Goal: Task Accomplishment & Management: Use online tool/utility

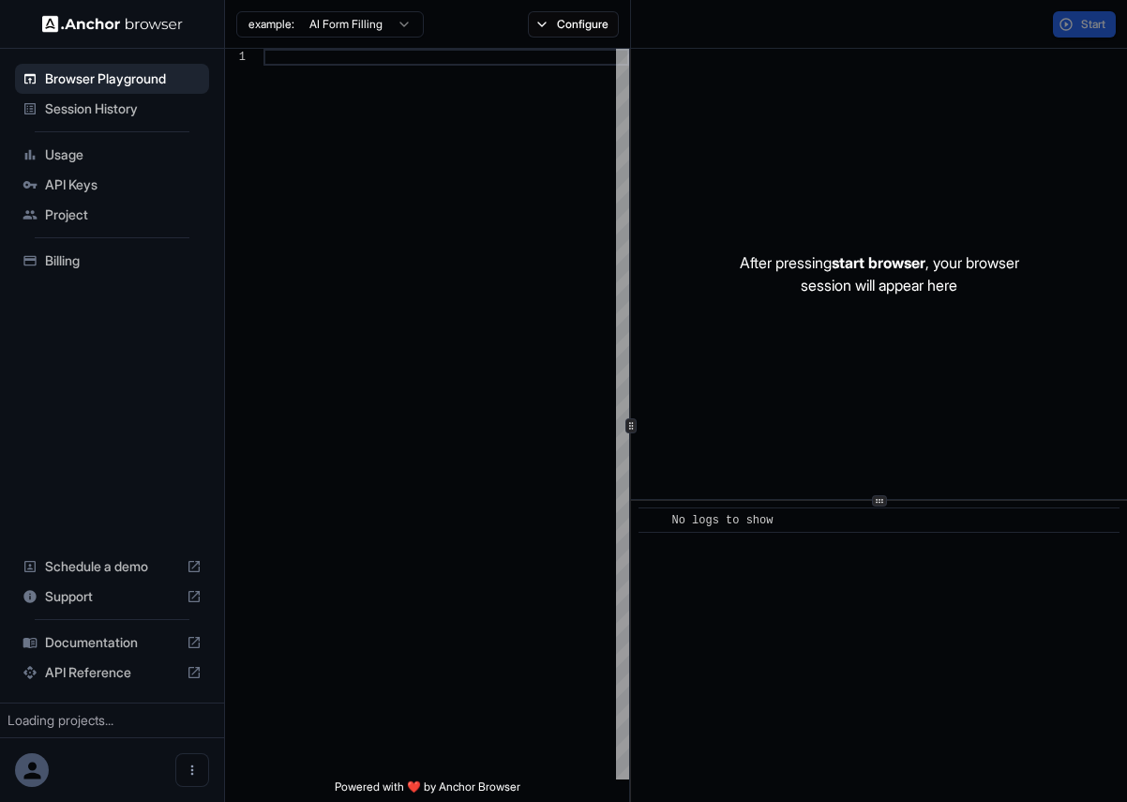
scroll to position [118, 0]
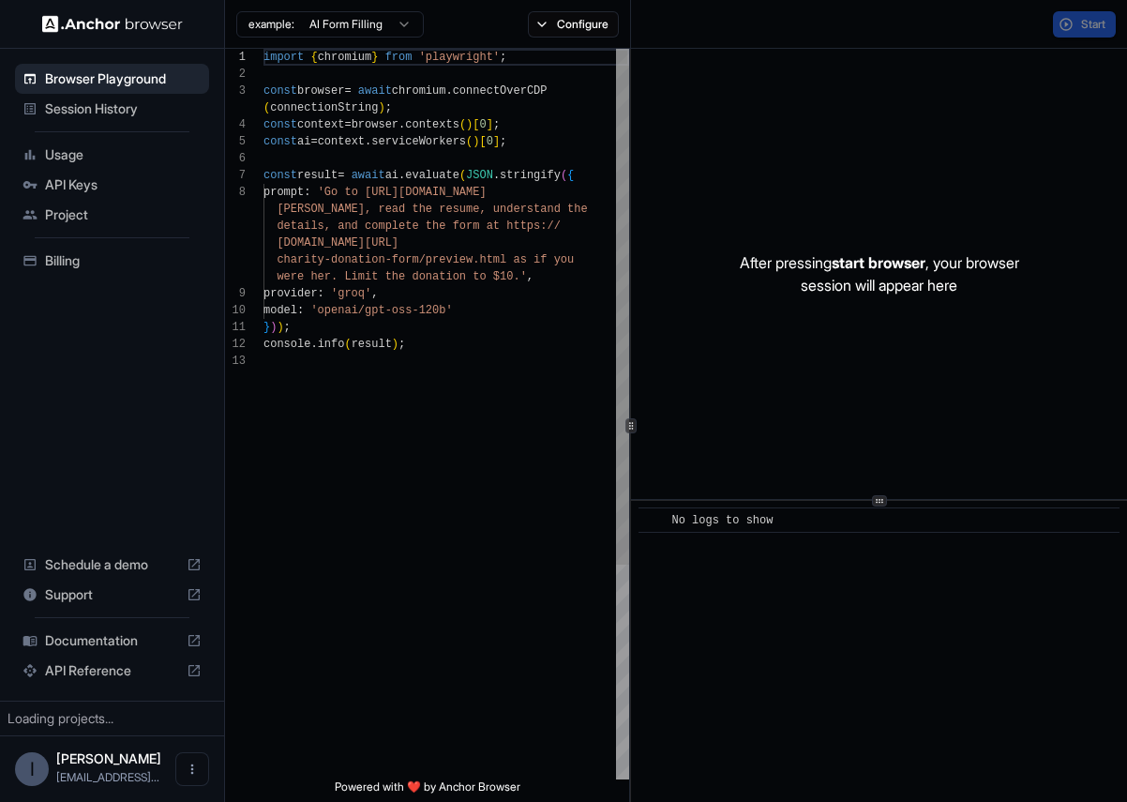
scroll to position [118, 0]
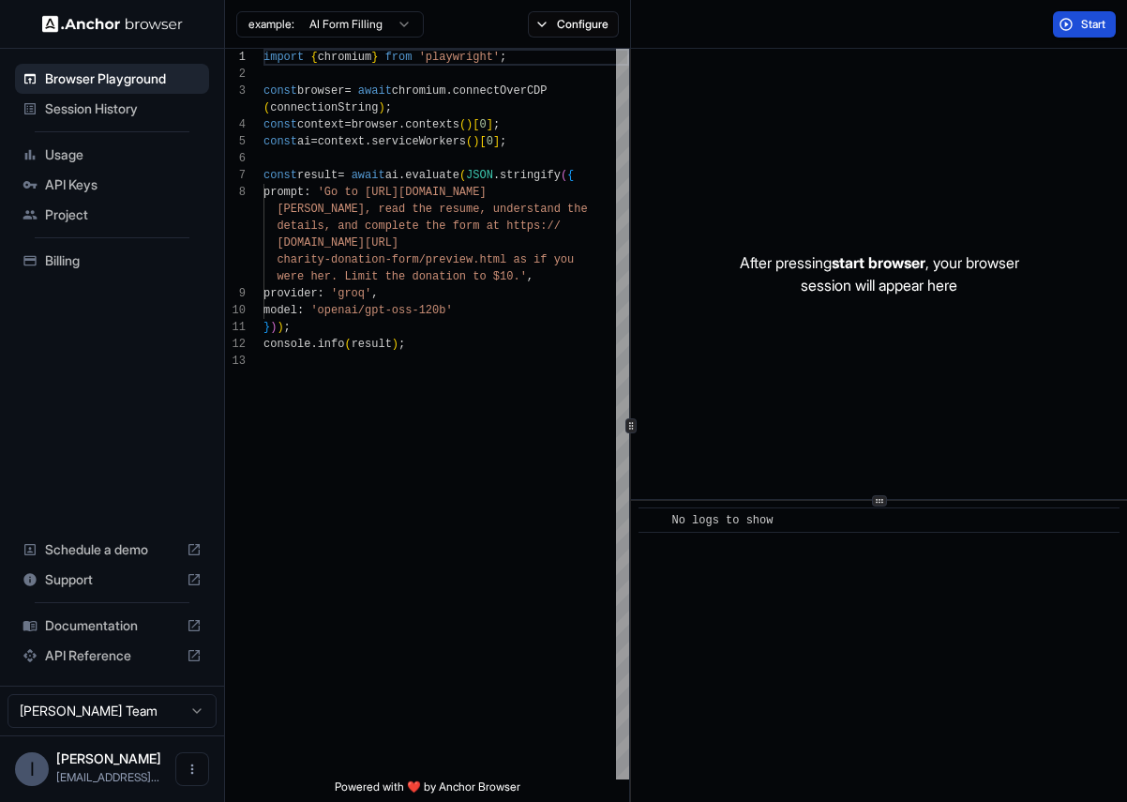
click at [1066, 33] on button "Start" at bounding box center [1084, 24] width 63 height 26
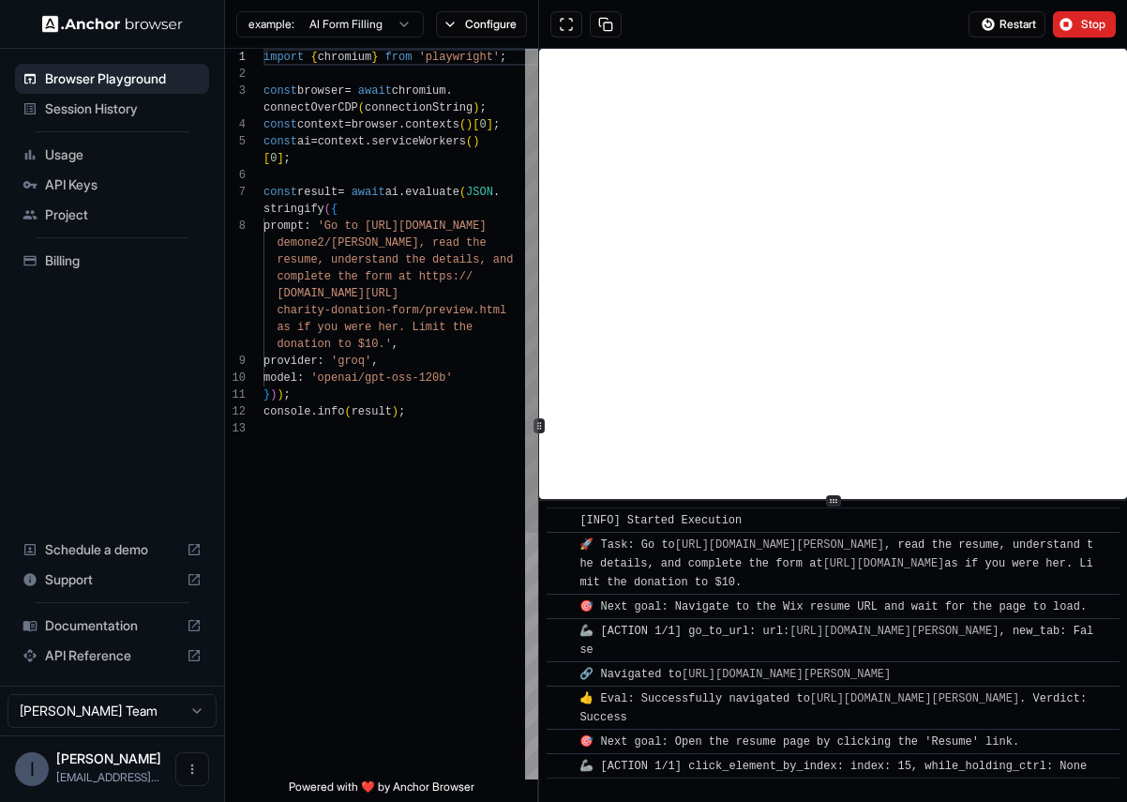
scroll to position [27, 0]
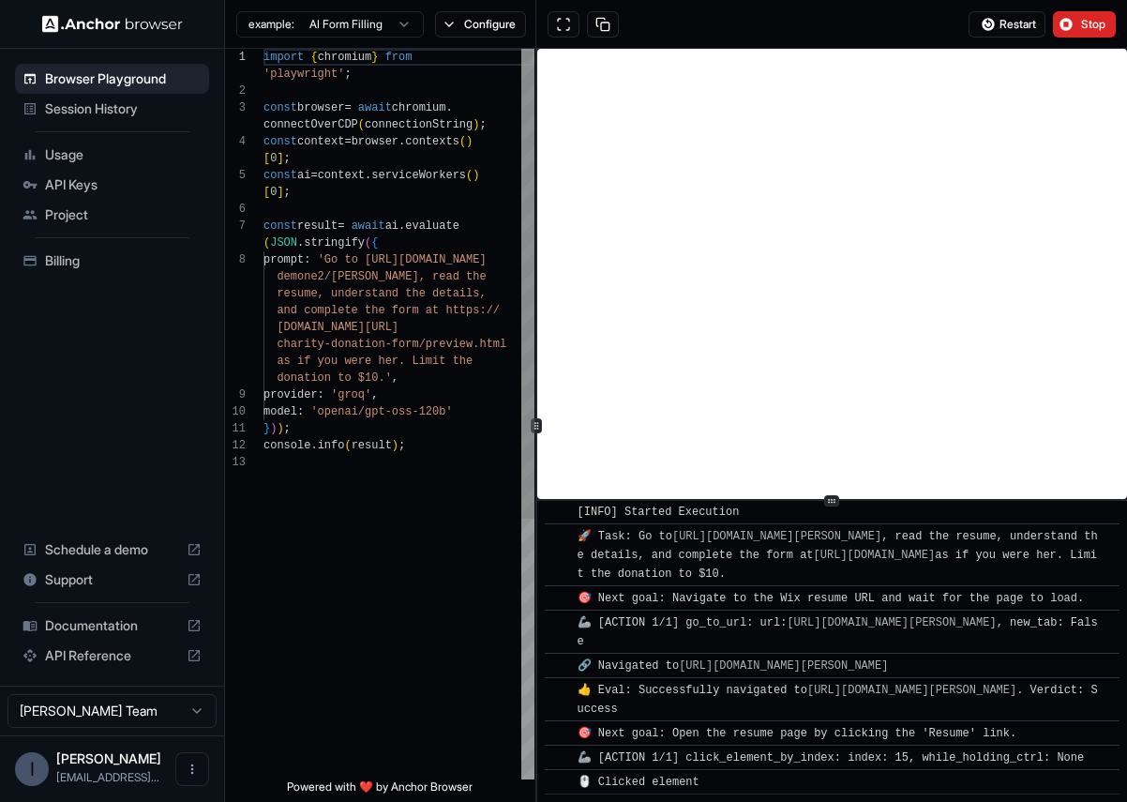
click at [534, 428] on icon at bounding box center [536, 425] width 9 height 9
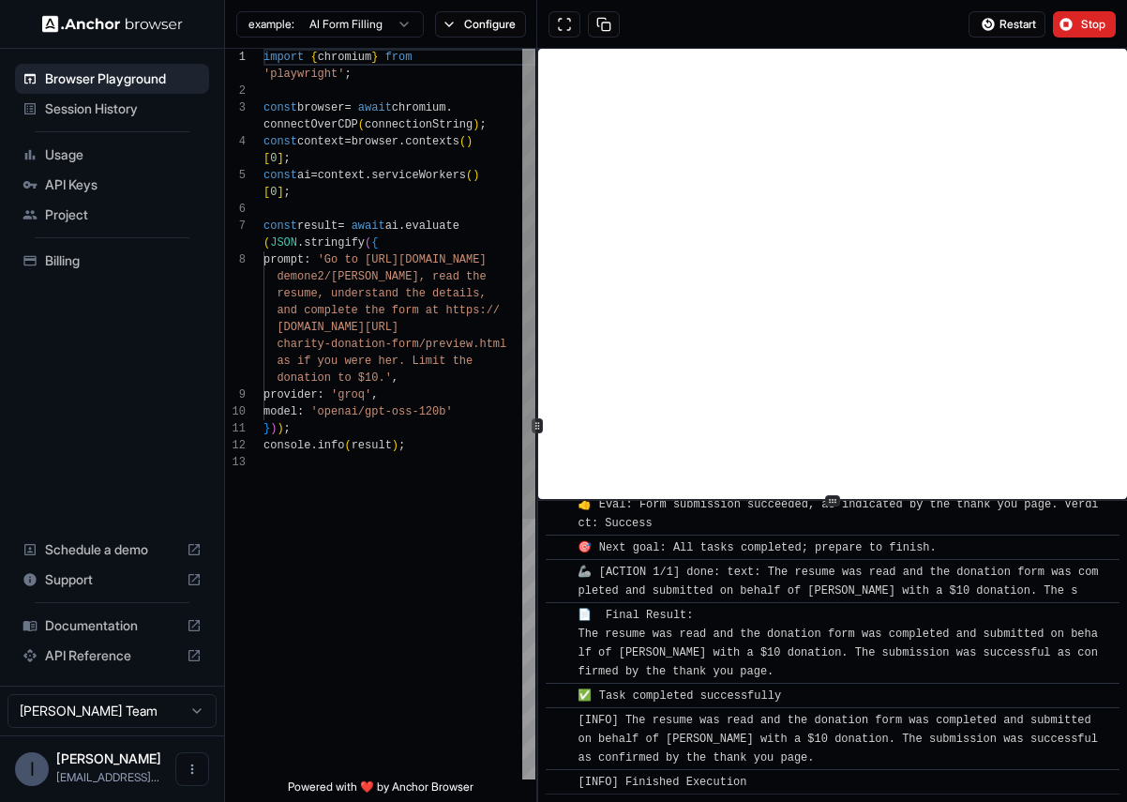
scroll to position [988, 0]
click at [83, 160] on span "Usage" at bounding box center [123, 154] width 157 height 19
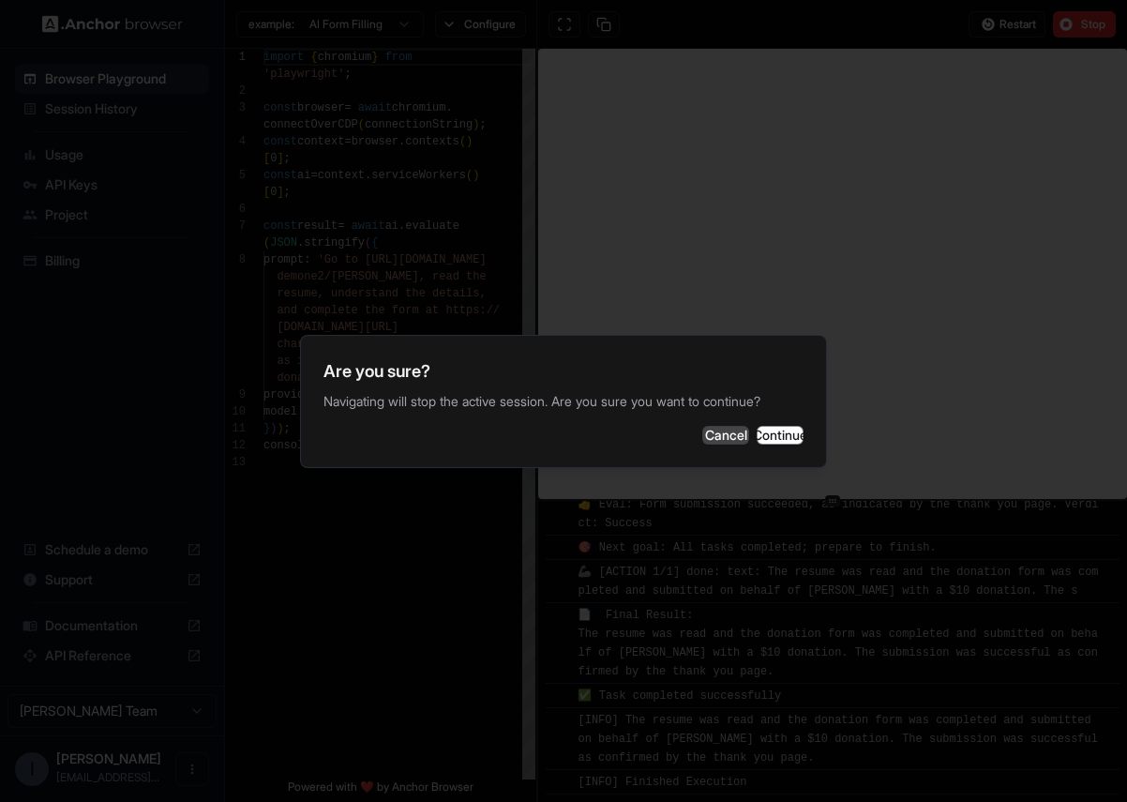
click at [703, 443] on button "Cancel" at bounding box center [726, 435] width 47 height 19
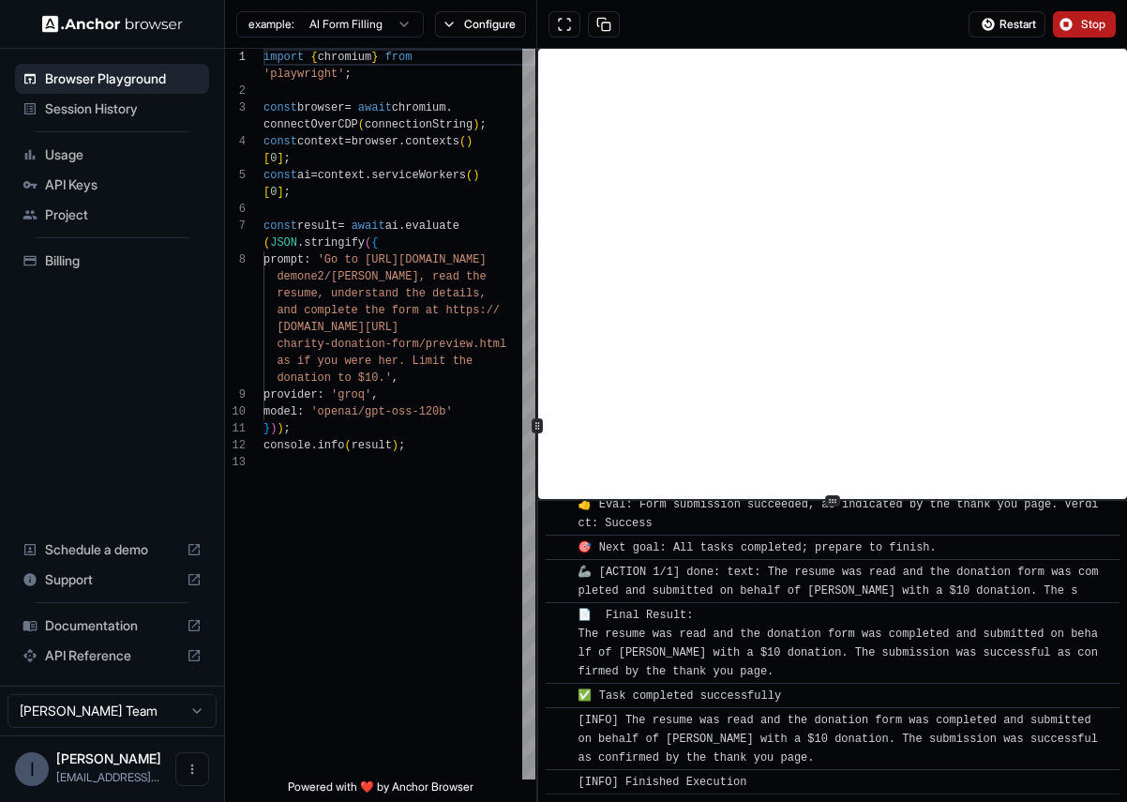
click at [1097, 19] on span "Stop" at bounding box center [1094, 24] width 26 height 15
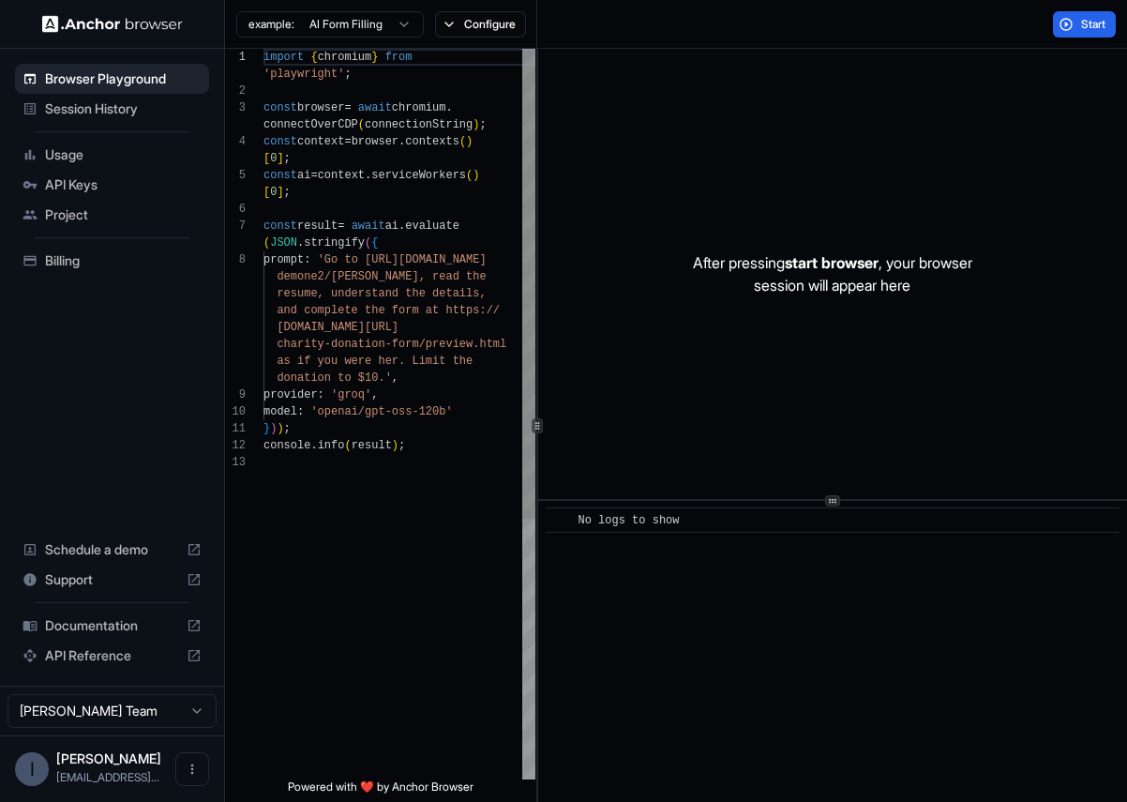
type textarea "**********"
click at [338, 385] on div "import { chromium } from 'playwright' ; const browser = await chromium . connec…" at bounding box center [400, 617] width 272 height 1136
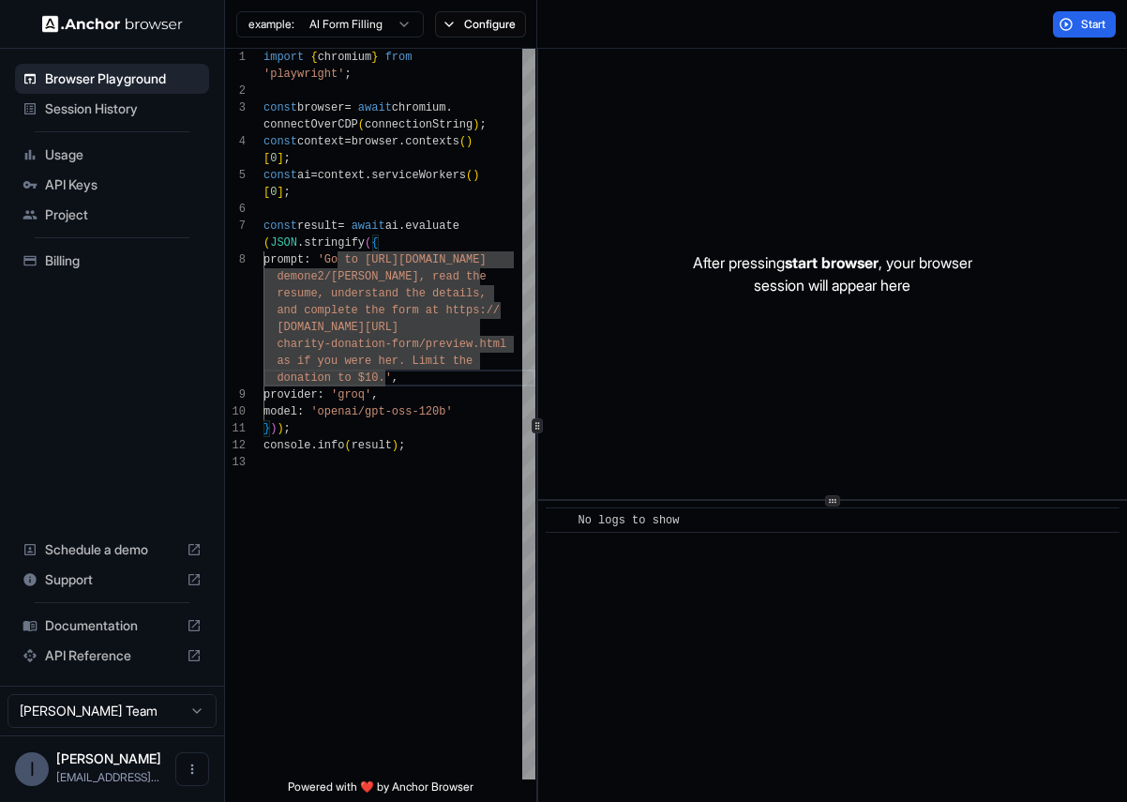
click at [82, 403] on div "Browser Playground Session History Usage API Keys Project Billing Schedule a de…" at bounding box center [112, 367] width 224 height 637
click at [94, 200] on div "Project" at bounding box center [112, 215] width 194 height 30
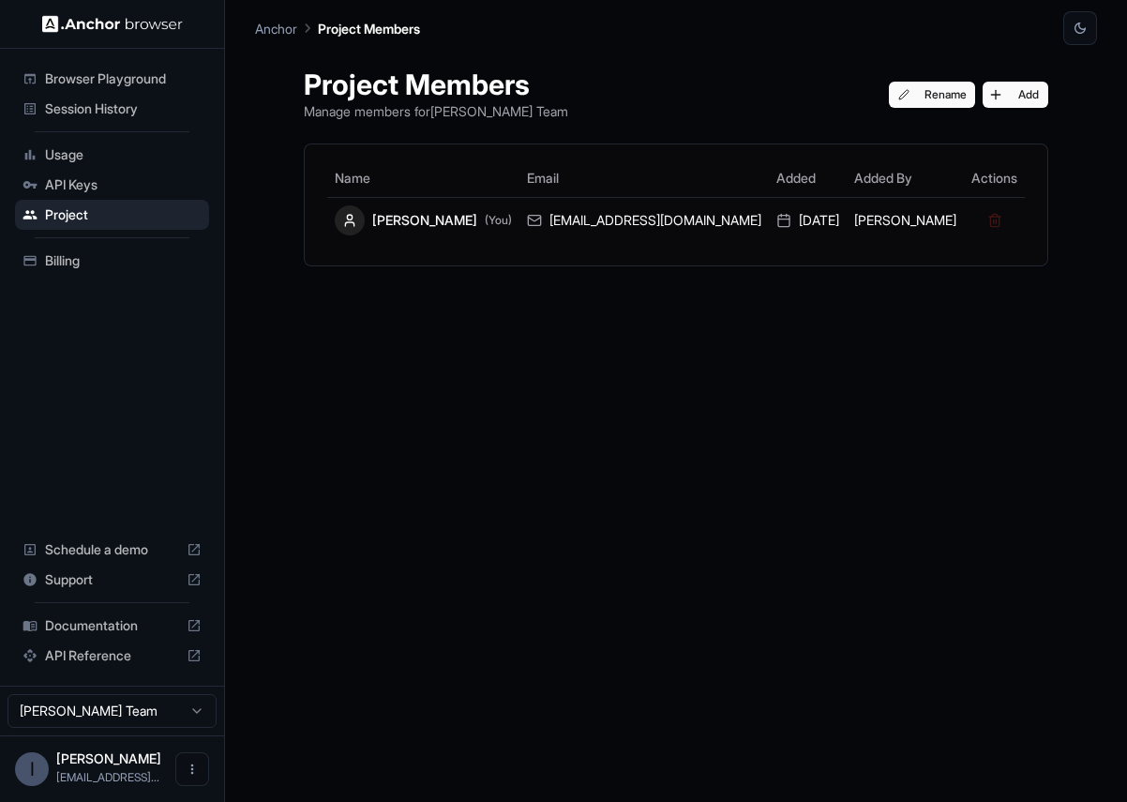
click at [94, 181] on span "API Keys" at bounding box center [123, 184] width 157 height 19
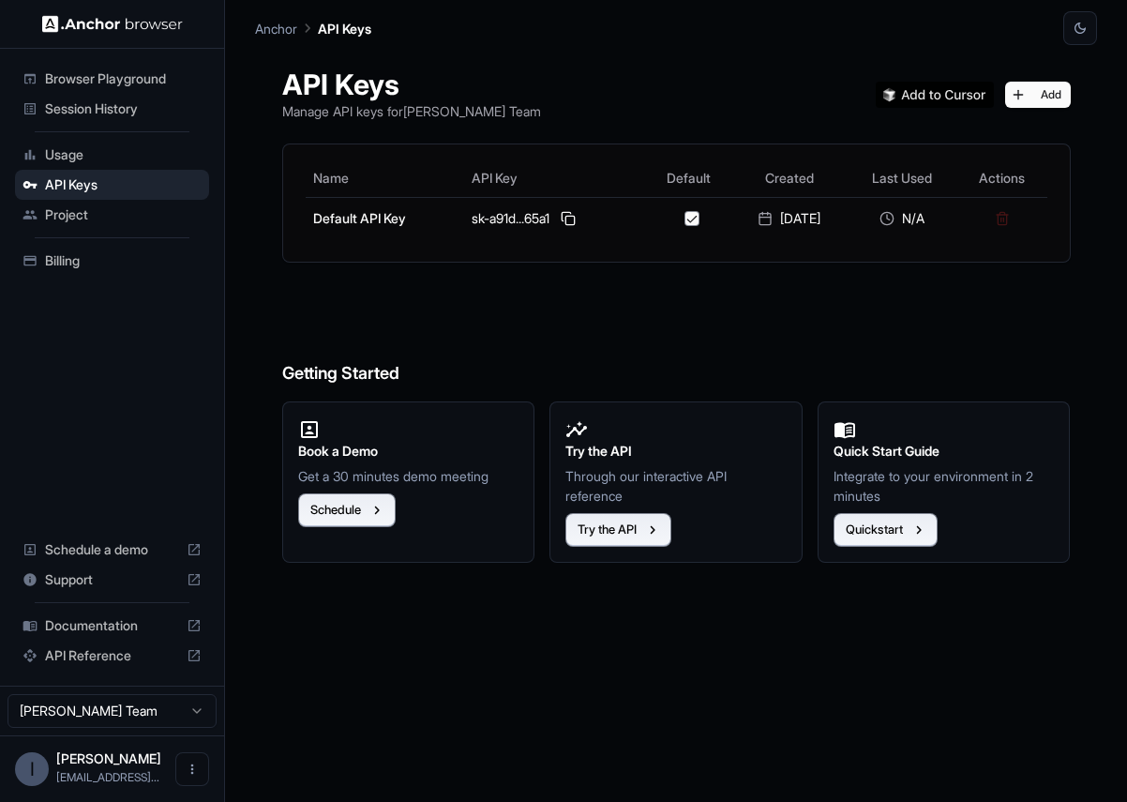
click at [74, 150] on span "Usage" at bounding box center [123, 154] width 157 height 19
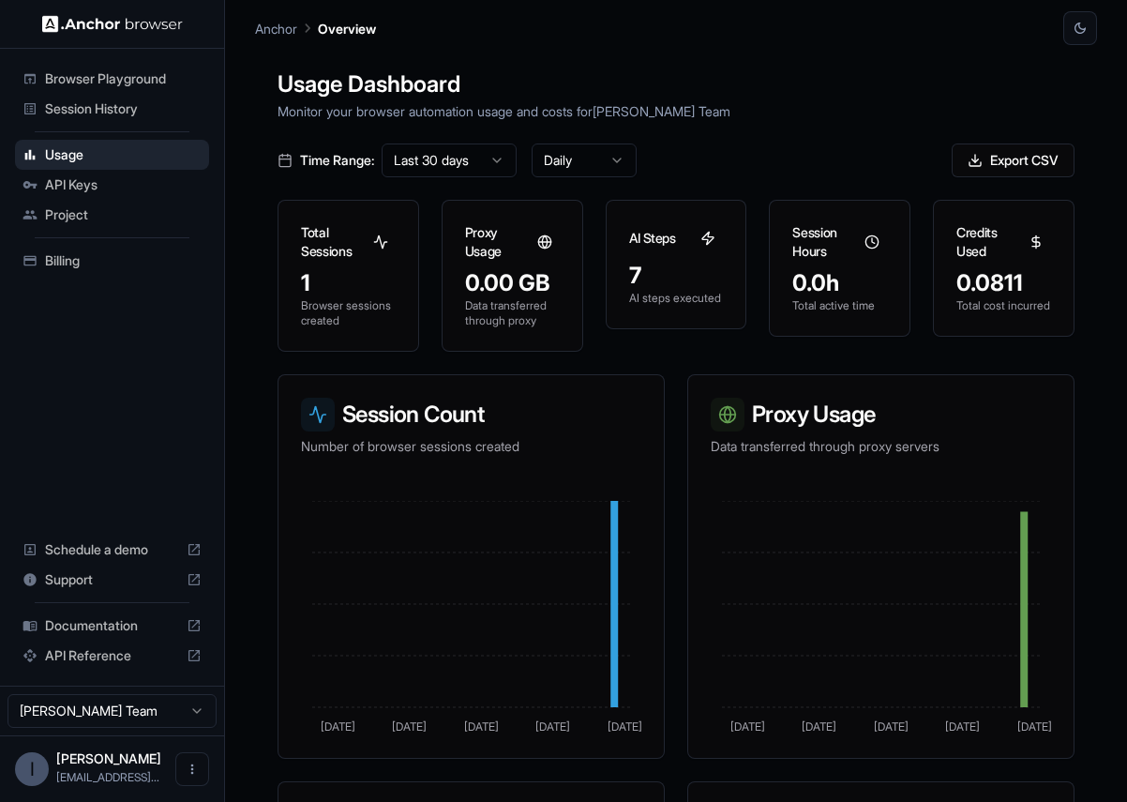
click at [89, 71] on span "Browser Playground" at bounding box center [123, 78] width 157 height 19
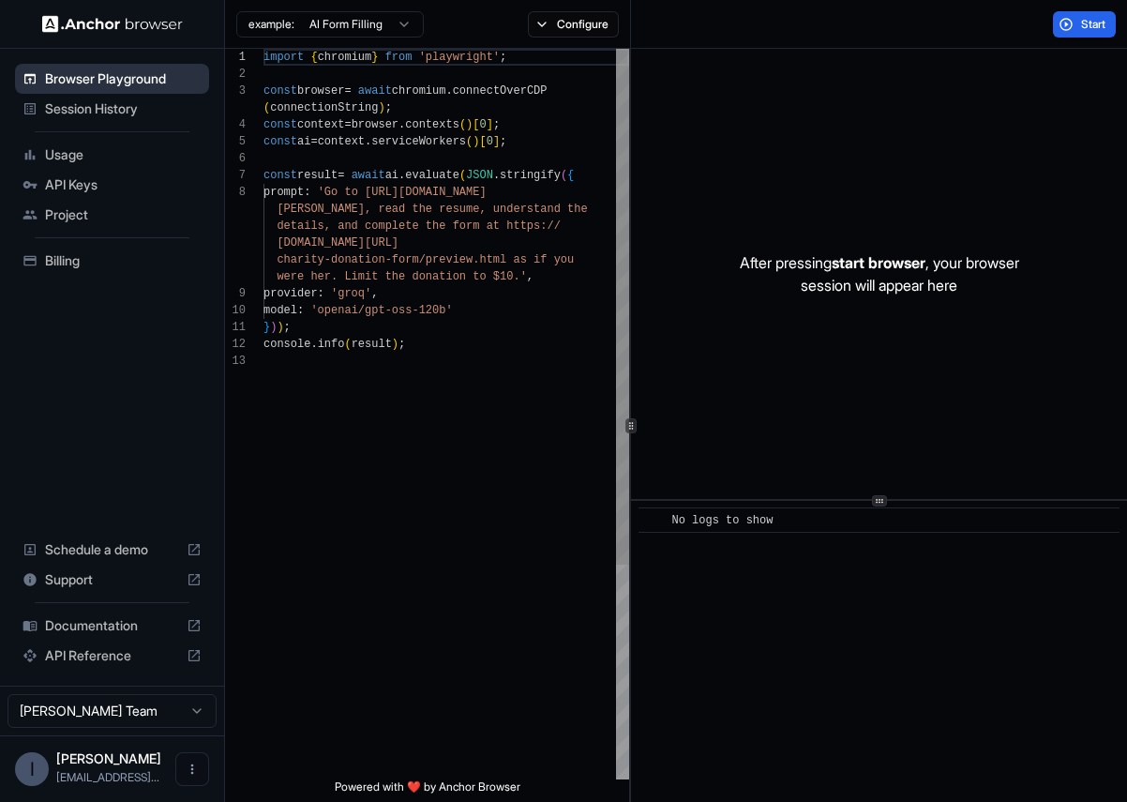
scroll to position [118, 0]
